Goal: Transaction & Acquisition: Purchase product/service

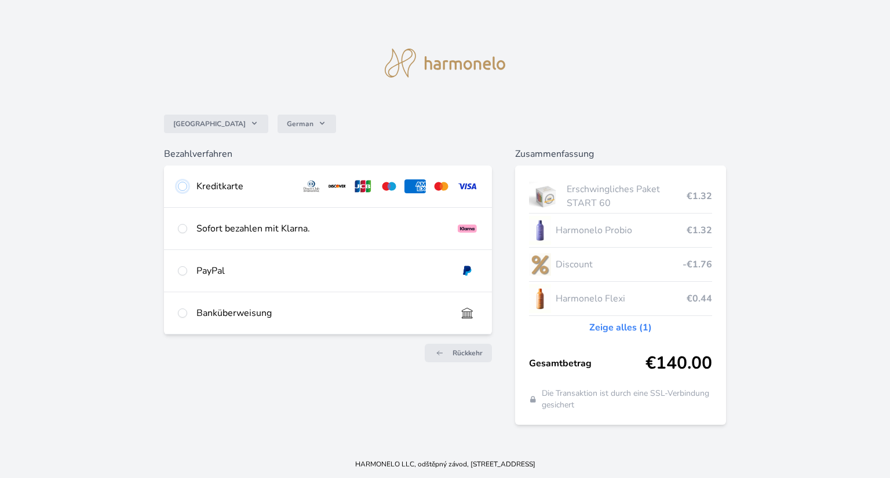
click at [180, 184] on input "radio" at bounding box center [182, 186] width 9 height 9
radio input "true"
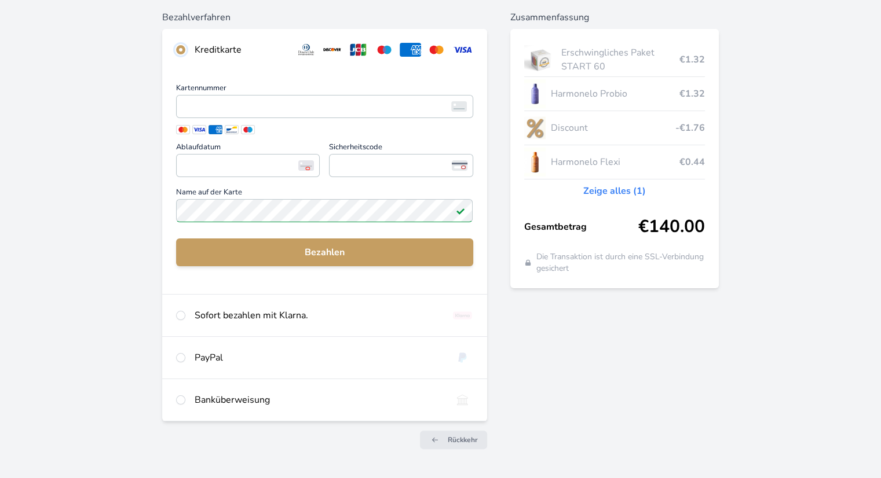
scroll to position [140, 0]
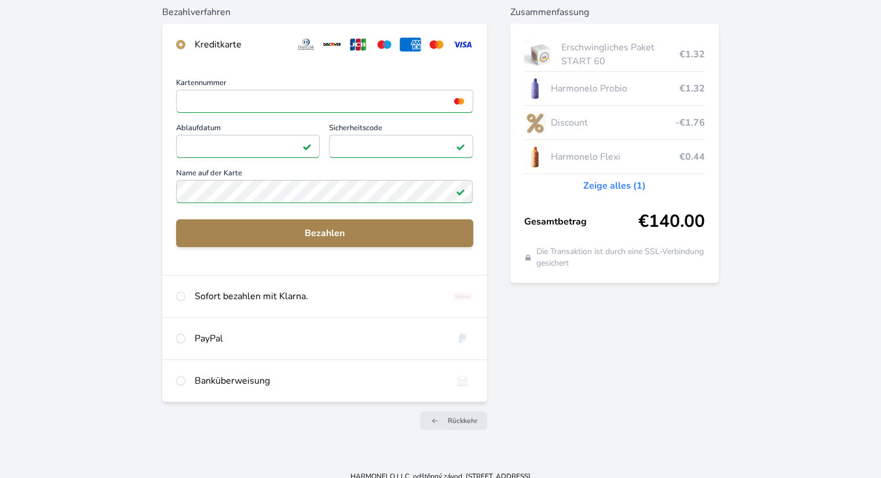
click at [319, 228] on span "Bezahlen" at bounding box center [324, 234] width 278 height 14
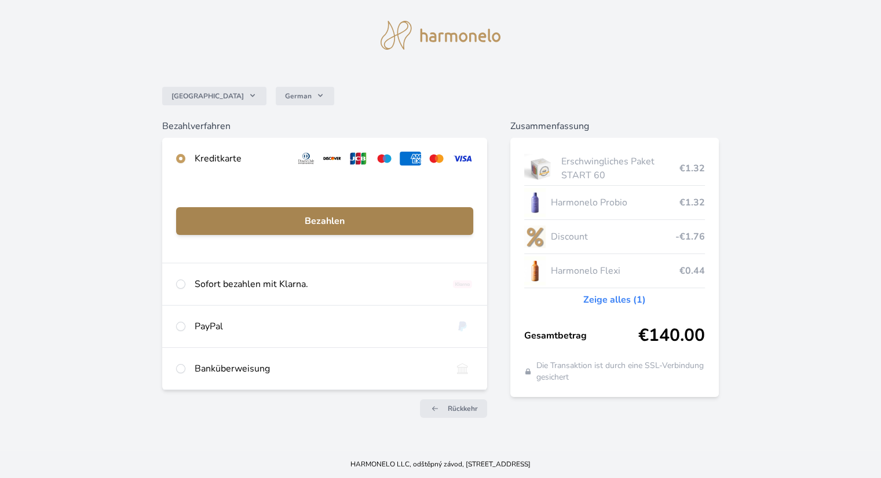
scroll to position [25, 0]
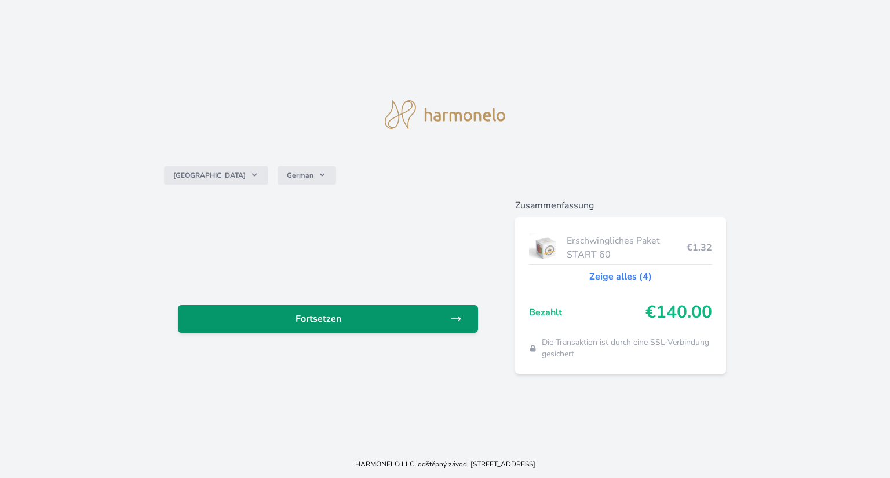
click at [355, 315] on span "Fortsetzen" at bounding box center [318, 319] width 263 height 14
